Goal: Check status: Check status

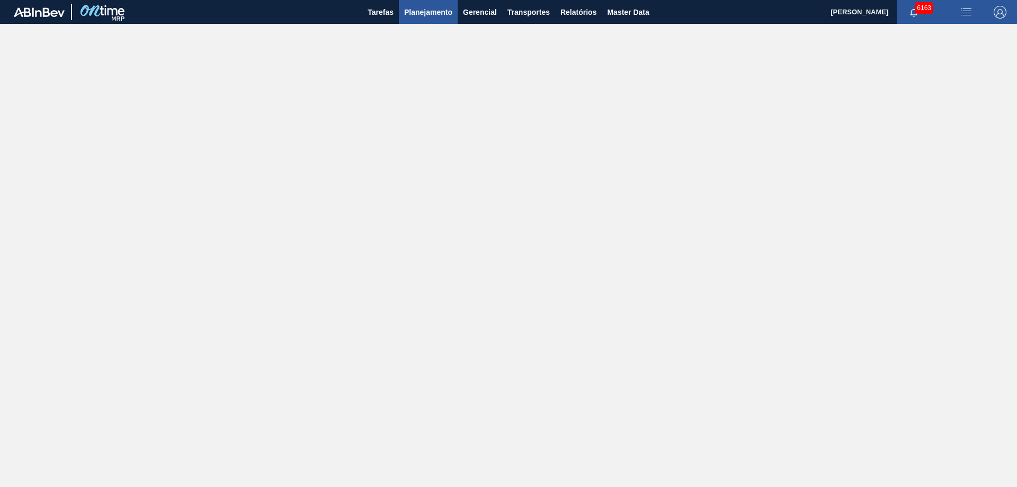
click at [443, 12] on span "Planejamento" at bounding box center [428, 12] width 48 height 13
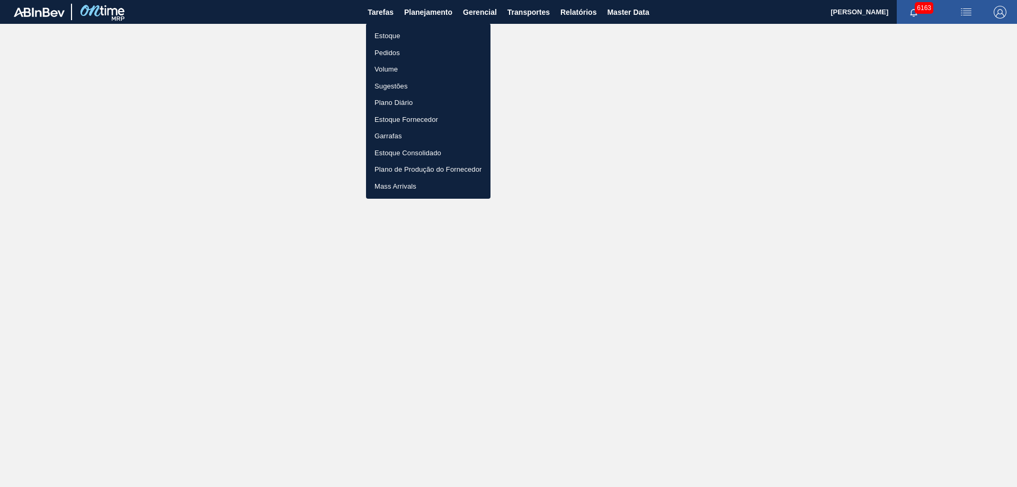
click at [388, 30] on li "Estoque" at bounding box center [428, 36] width 124 height 17
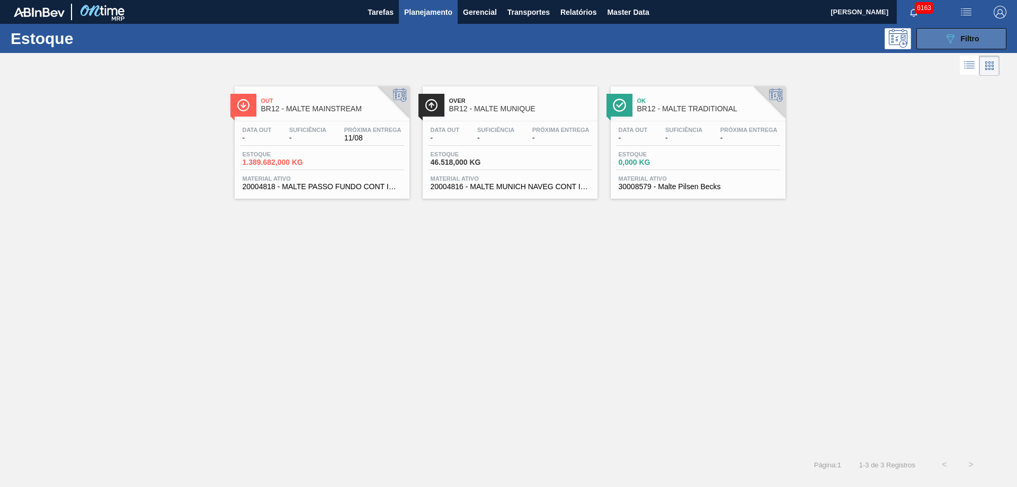
click at [956, 40] on icon "089F7B8B-B2A5-4AFE-B5C0-19BA573D28AC" at bounding box center [950, 38] width 13 height 13
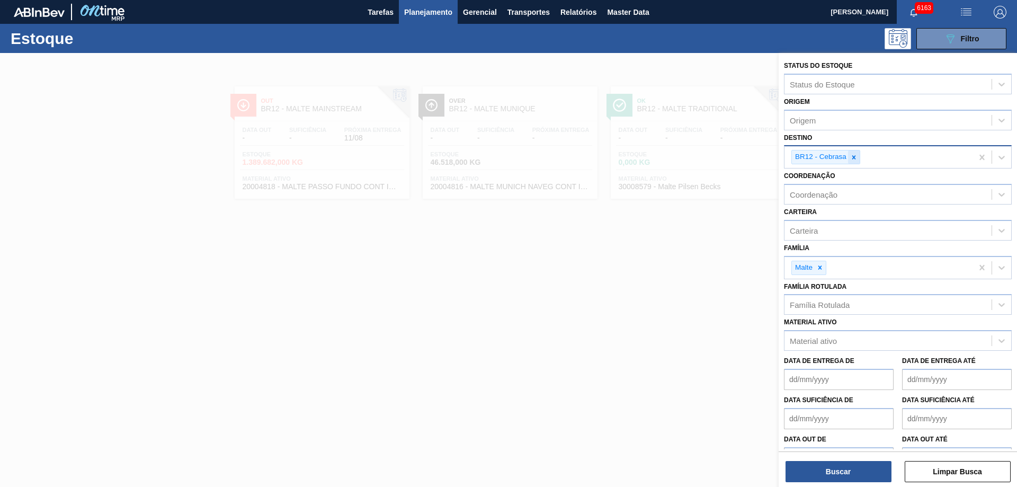
click at [852, 153] on div at bounding box center [854, 156] width 12 height 13
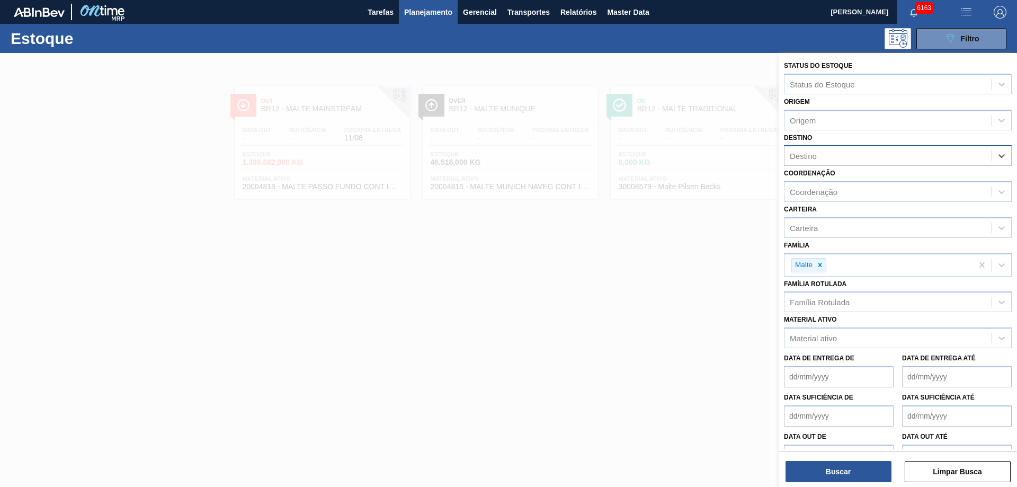
click at [854, 157] on div "Destino" at bounding box center [887, 155] width 207 height 15
type input "agu"
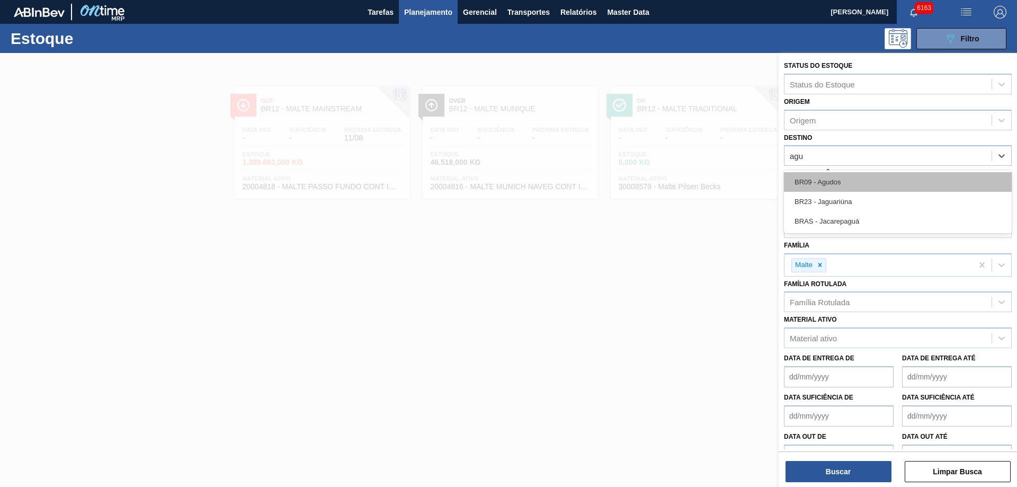
click at [850, 180] on div "BR09 - Agudos" at bounding box center [898, 182] width 228 height 20
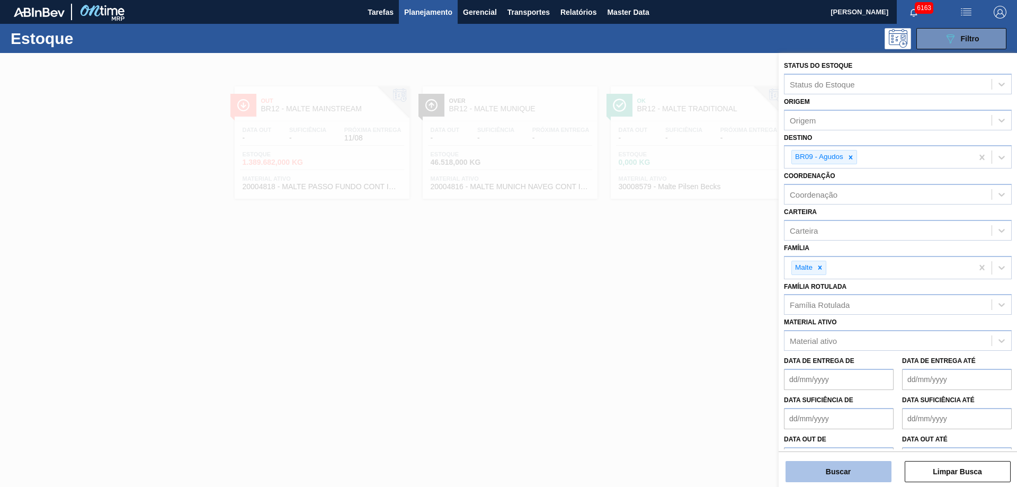
click at [870, 477] on button "Buscar" at bounding box center [838, 471] width 106 height 21
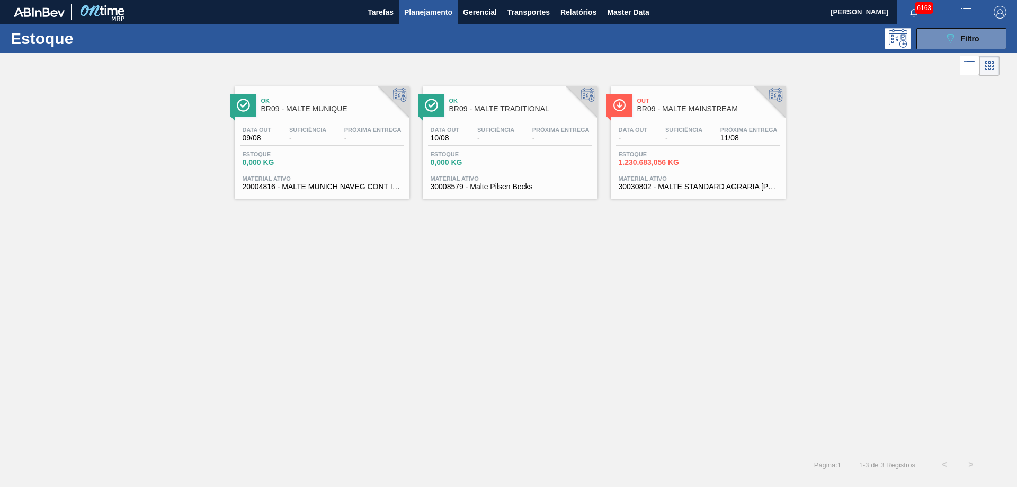
click at [670, 132] on span "Suficiência" at bounding box center [683, 130] width 37 height 6
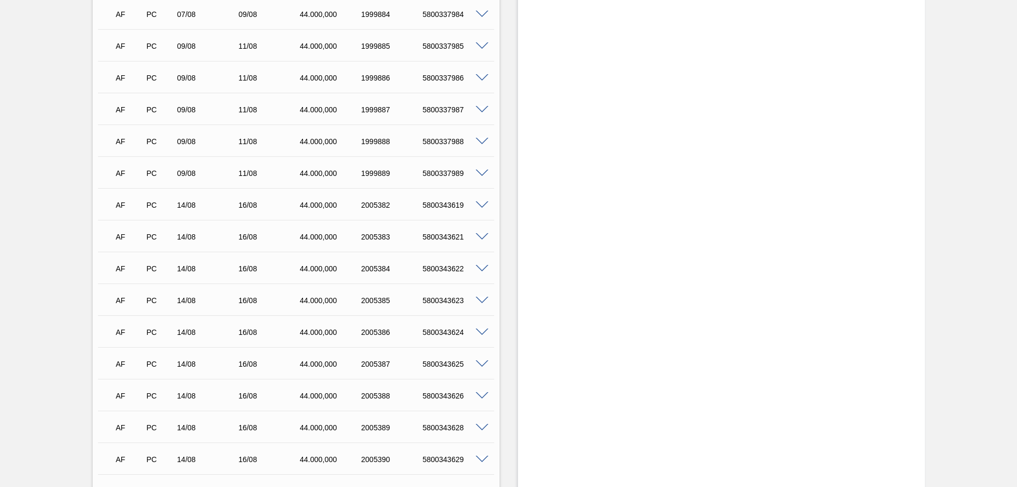
scroll to position [900, 0]
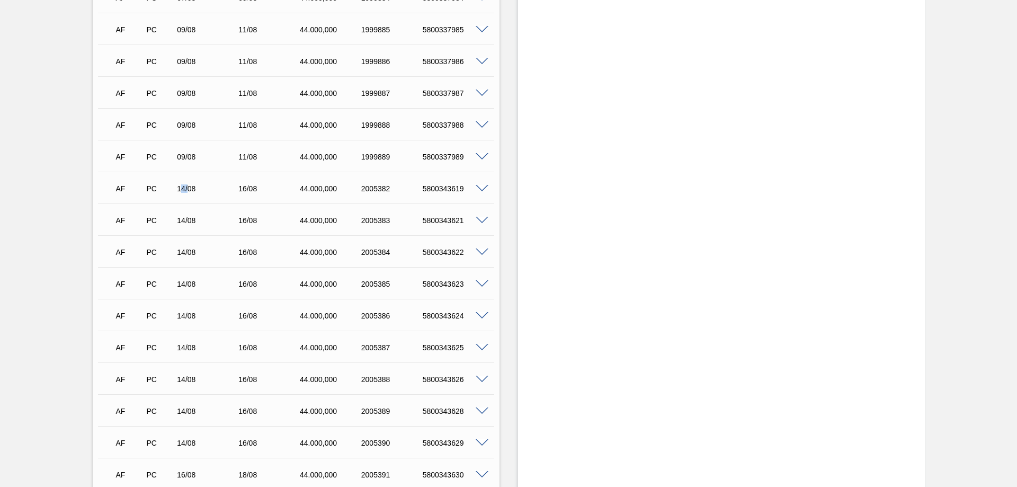
drag, startPoint x: 180, startPoint y: 181, endPoint x: 187, endPoint y: 181, distance: 7.4
click at [187, 184] on div "14/08" at bounding box center [208, 188] width 69 height 8
drag, startPoint x: 179, startPoint y: 210, endPoint x: 190, endPoint y: 216, distance: 12.4
click at [189, 216] on div "AF PC 14/08 16/08 44.000,000 2005383 5800343621" at bounding box center [293, 219] width 368 height 21
drag, startPoint x: 181, startPoint y: 241, endPoint x: 191, endPoint y: 249, distance: 12.8
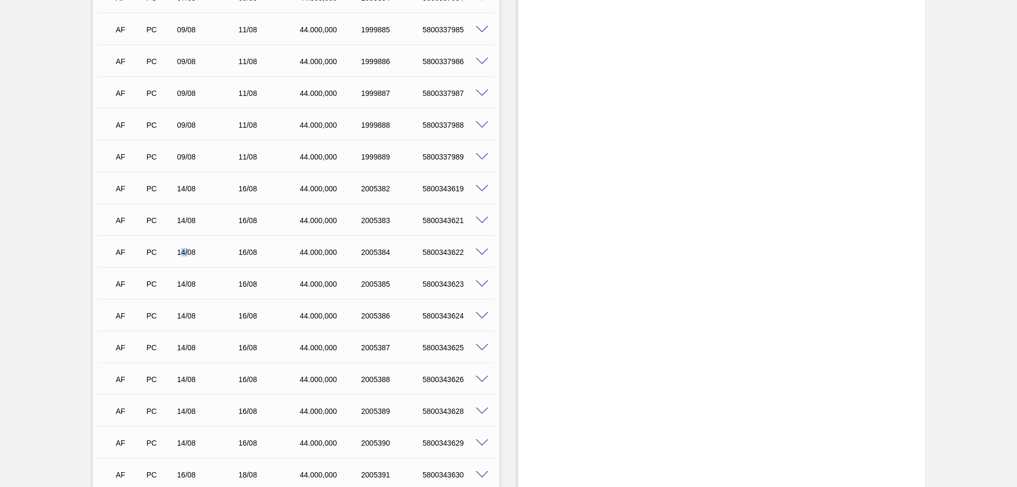
click at [189, 248] on div "14/08" at bounding box center [208, 252] width 69 height 8
drag, startPoint x: 182, startPoint y: 273, endPoint x: 192, endPoint y: 278, distance: 11.1
click at [190, 280] on div "14/08" at bounding box center [208, 284] width 69 height 8
drag, startPoint x: 180, startPoint y: 308, endPoint x: 204, endPoint y: 312, distance: 24.3
click at [203, 312] on div "AF PC 14/08 16/08 44.000,000 2005386 5800343624" at bounding box center [293, 314] width 368 height 21
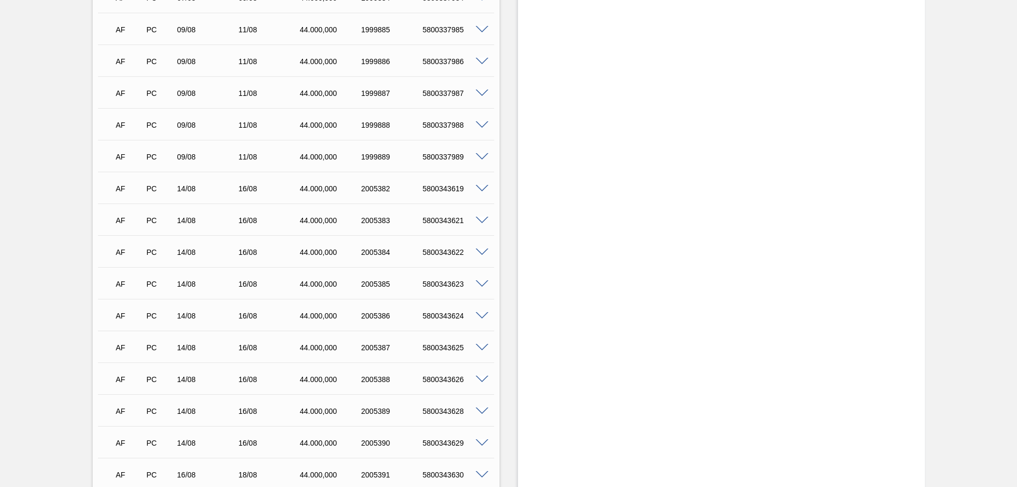
drag, startPoint x: 180, startPoint y: 337, endPoint x: 190, endPoint y: 342, distance: 11.1
click at [189, 343] on div "14/08" at bounding box center [208, 347] width 69 height 8
click at [191, 374] on div "AF PC 14/08 16/08 44.000,000 2005388 5800343626" at bounding box center [293, 378] width 368 height 21
click at [192, 408] on div "AF PC 14/08 16/08 44.000,000 2005389 5800343628" at bounding box center [293, 409] width 368 height 21
drag, startPoint x: 185, startPoint y: 434, endPoint x: 213, endPoint y: 438, distance: 29.0
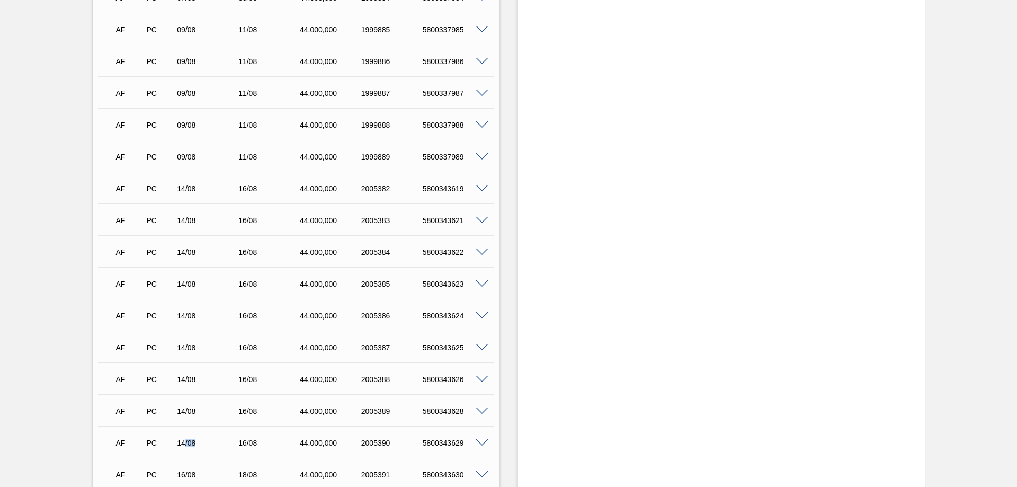
click at [206, 437] on div "AF PC 14/08 16/08 44.000,000 2005390 5800343629" at bounding box center [293, 441] width 368 height 21
